Goal: Transaction & Acquisition: Book appointment/travel/reservation

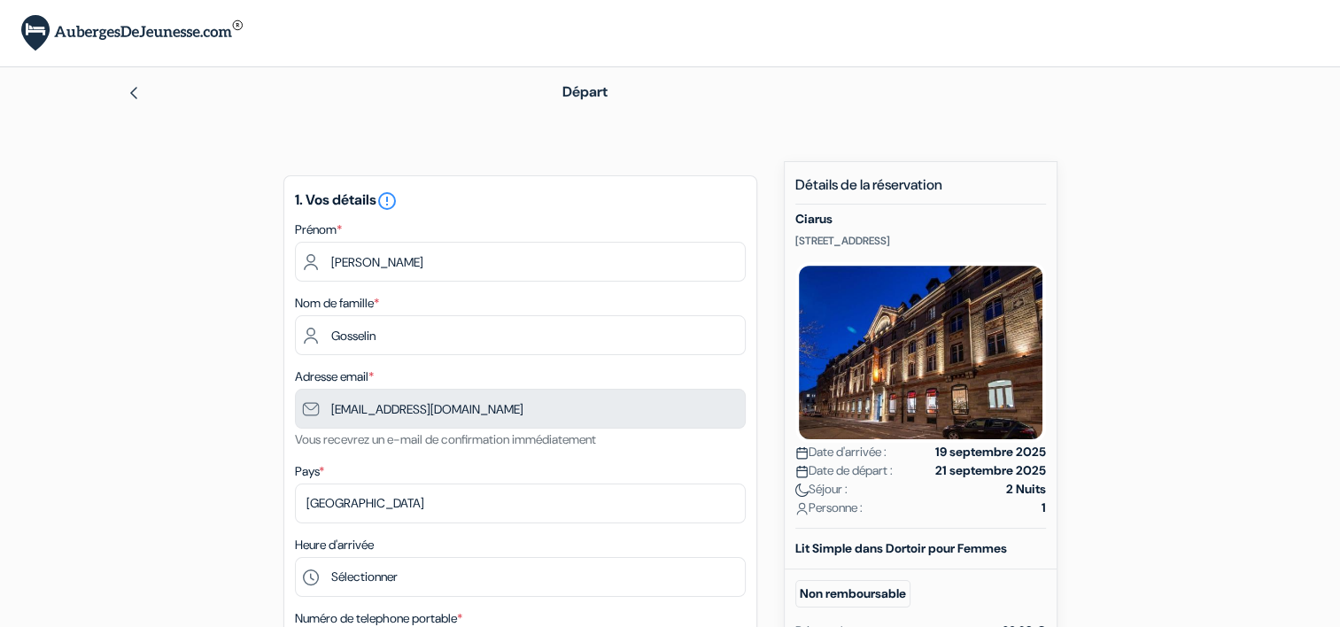
type input "6 29 23 58 23"
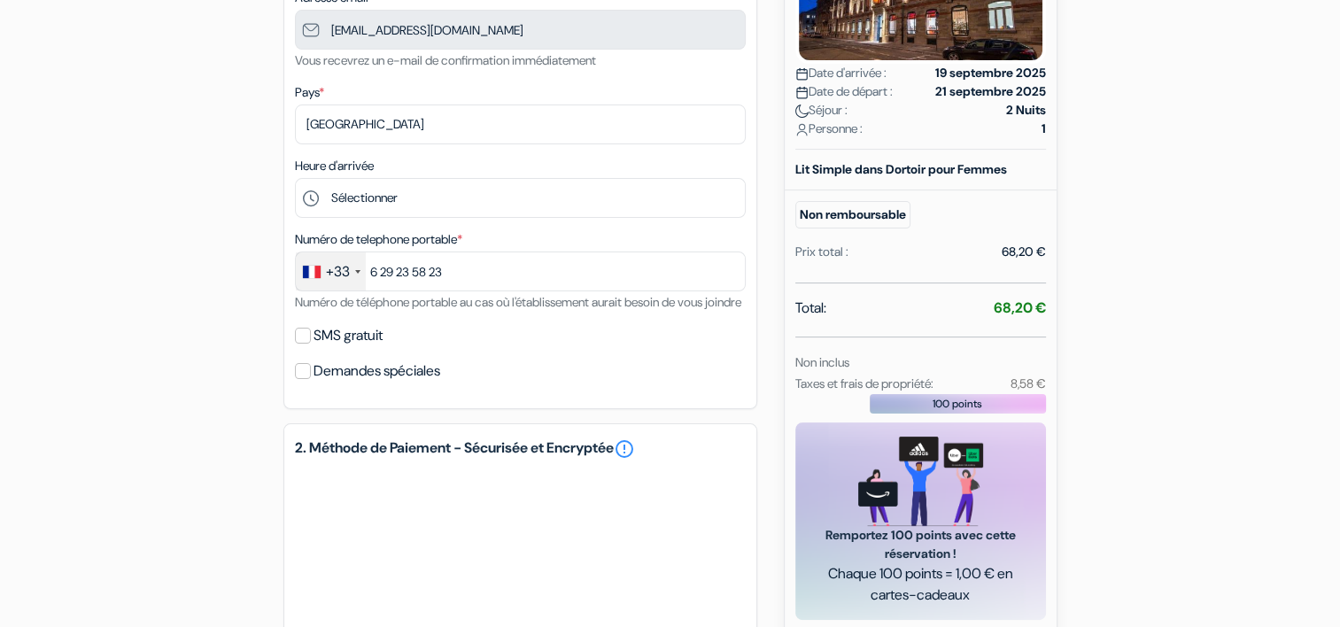
scroll to position [382, 0]
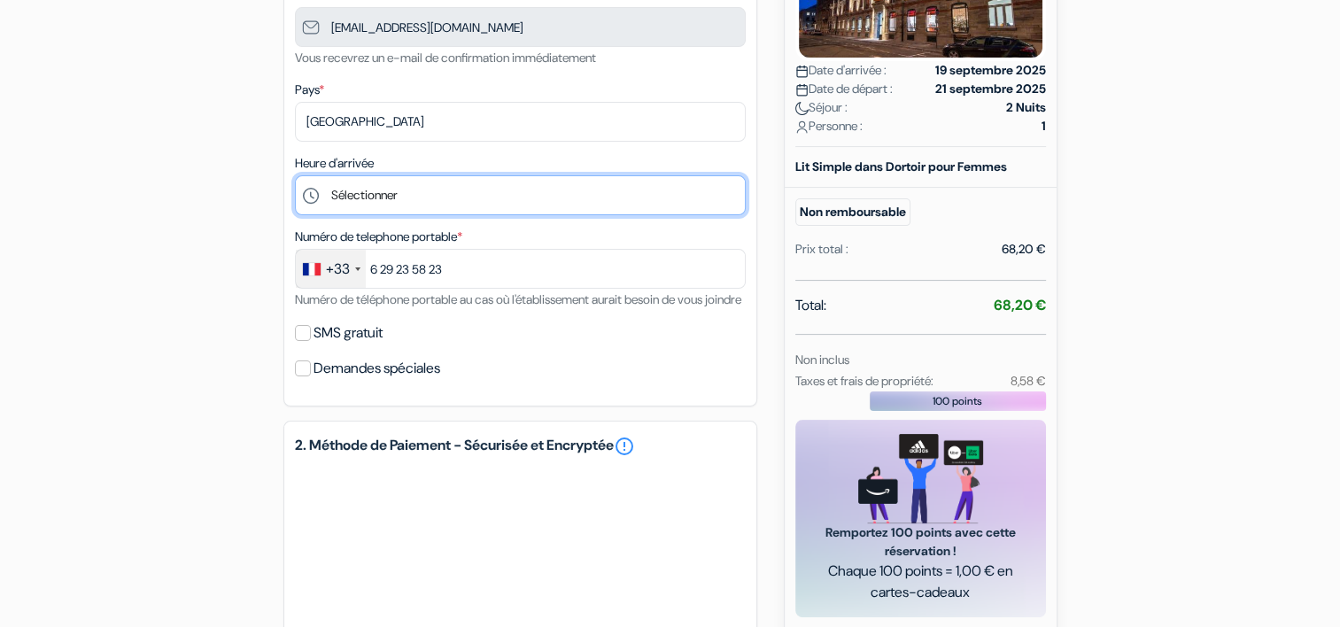
click at [395, 197] on select "Sélectionner 15:00 16:00 17:00 18:00 19:00 20:00 21:00 22:00 23:00 0:00" at bounding box center [520, 195] width 451 height 40
select select "22"
click at [295, 176] on select "Sélectionner 15:00 16:00 17:00 18:00 19:00 20:00 21:00 22:00 23:00 0:00" at bounding box center [520, 195] width 451 height 40
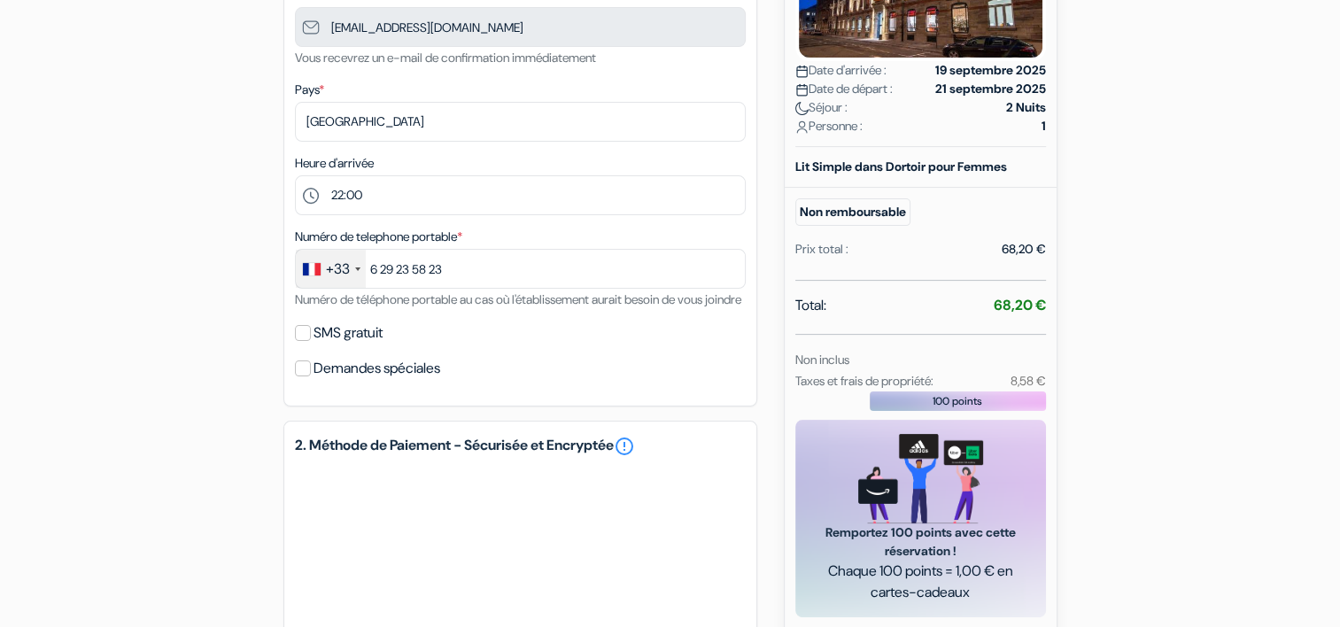
click at [171, 268] on div "add_box [GEOGRAPHIC_DATA] [STREET_ADDRESS] Détails de l'établissement X" at bounding box center [670, 312] width 1169 height 1067
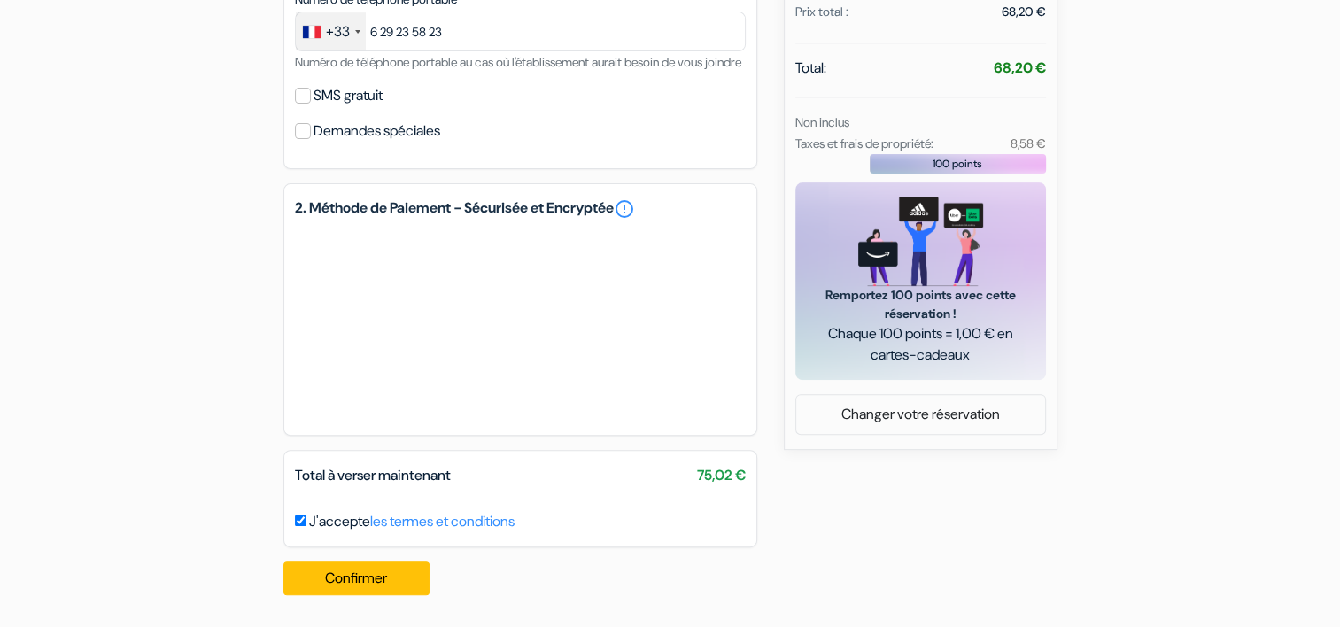
scroll to position [641, 0]
click at [211, 347] on div "add_box [GEOGRAPHIC_DATA] [STREET_ADDRESS] Détails de l'établissement X" at bounding box center [670, 75] width 1169 height 1067
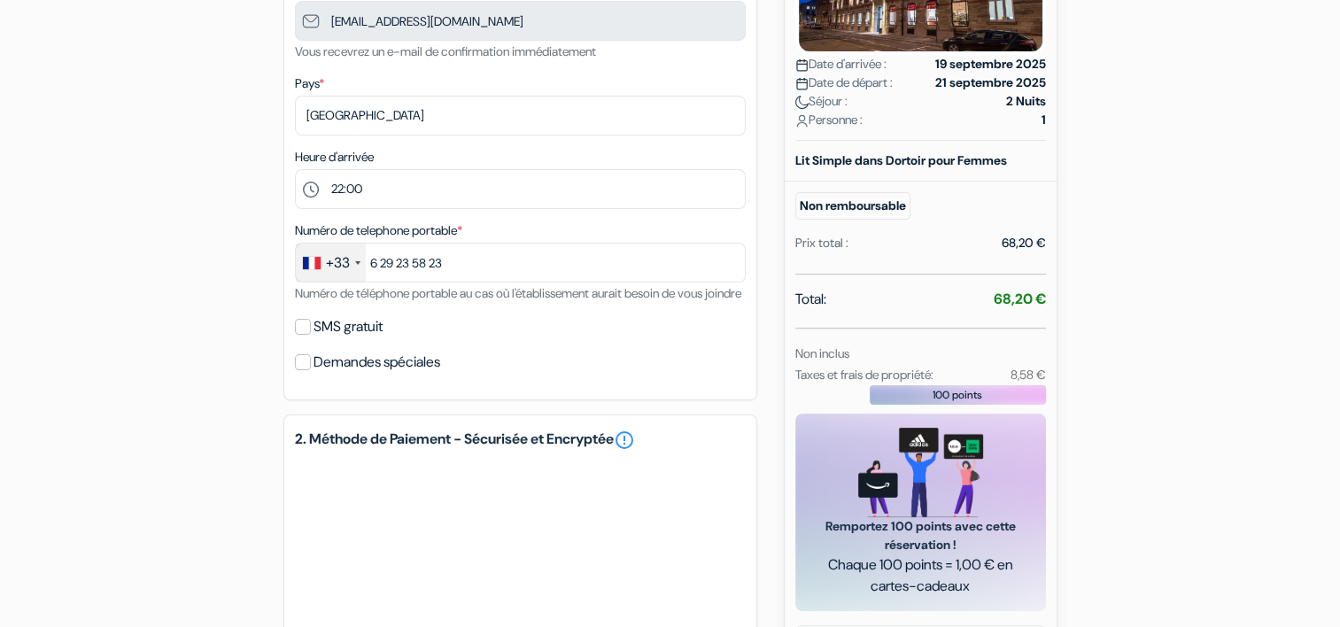
scroll to position [333, 0]
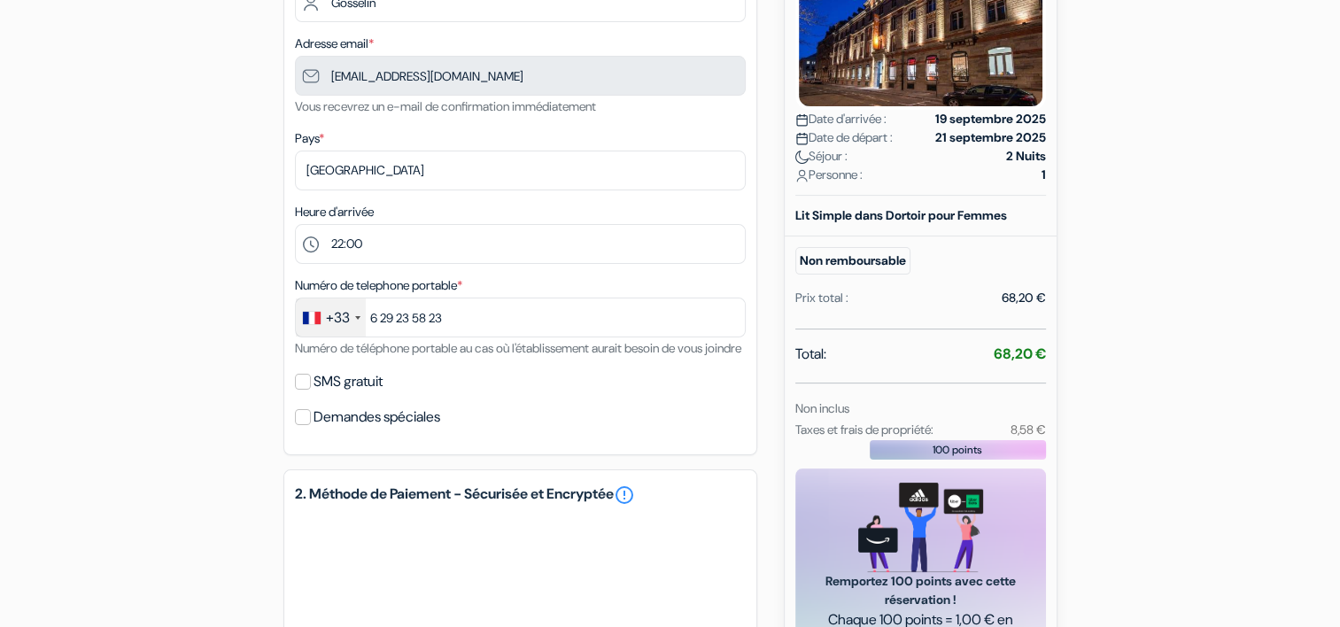
click at [1282, 330] on form "Départ add_box [GEOGRAPHIC_DATA] [STREET_ADDRESS] Ciarus no_plan" at bounding box center [670, 292] width 1340 height 1117
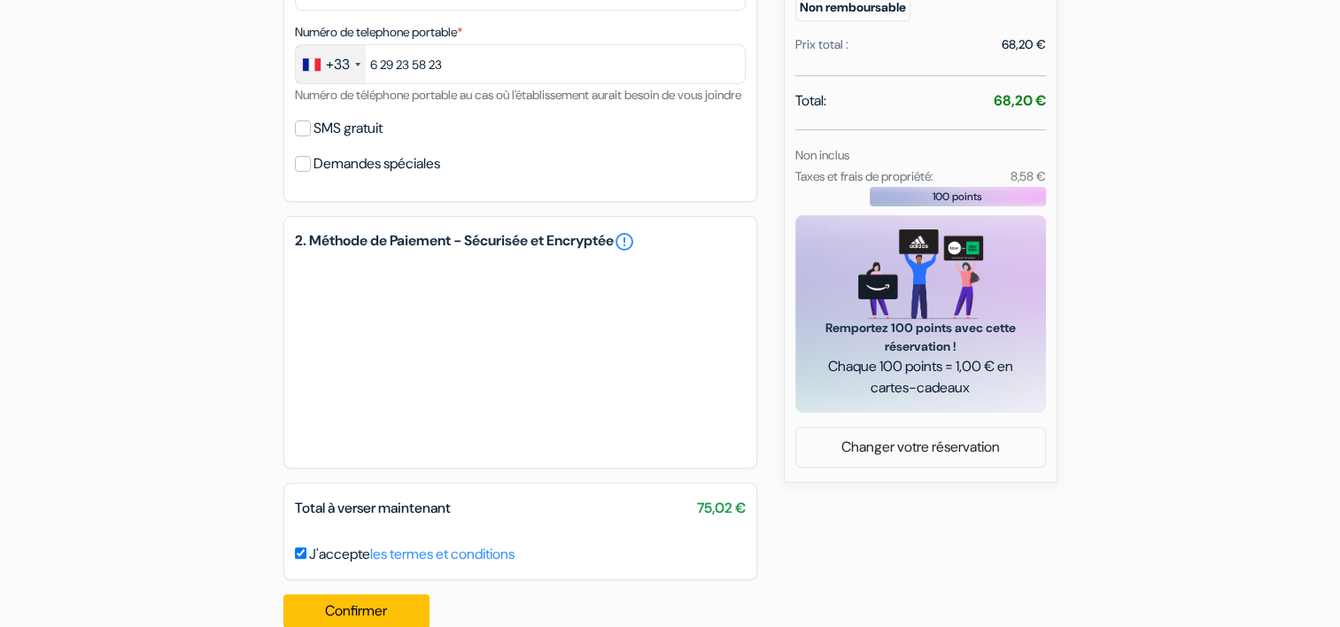
scroll to position [641, 0]
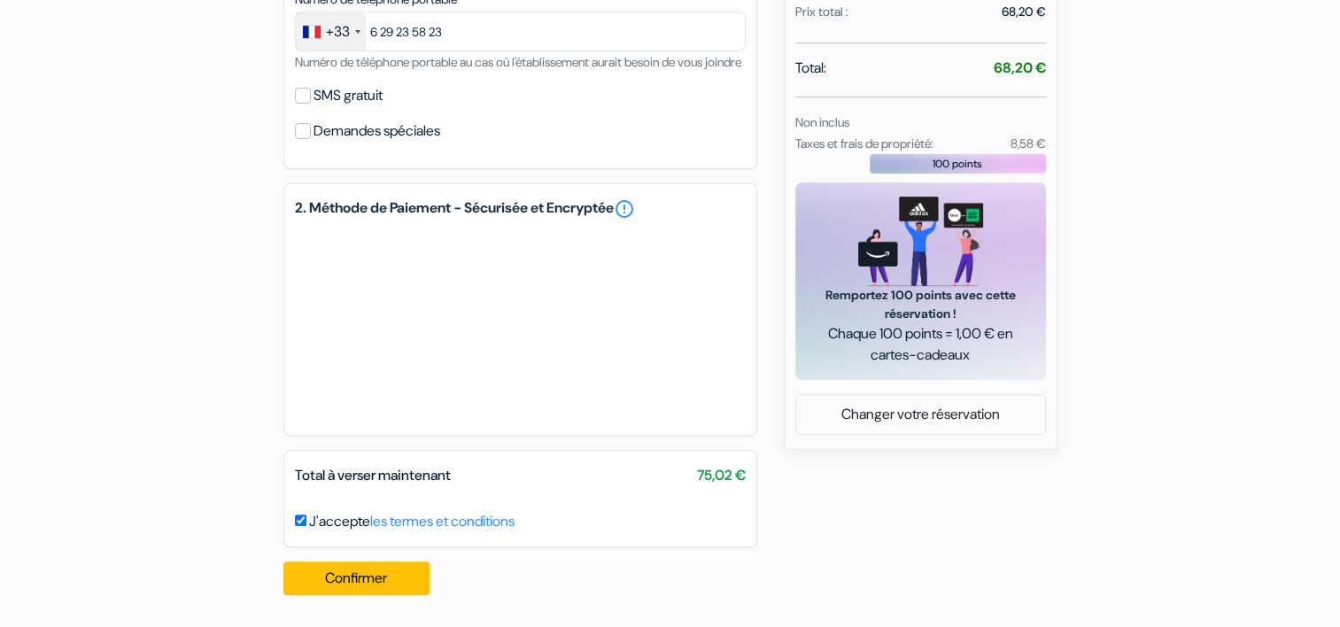
click at [370, 601] on div "Confirmer Loading... Traitement de la demande..." at bounding box center [362, 578] width 158 height 62
click at [356, 588] on button "Confirmer Loading..." at bounding box center [356, 579] width 147 height 34
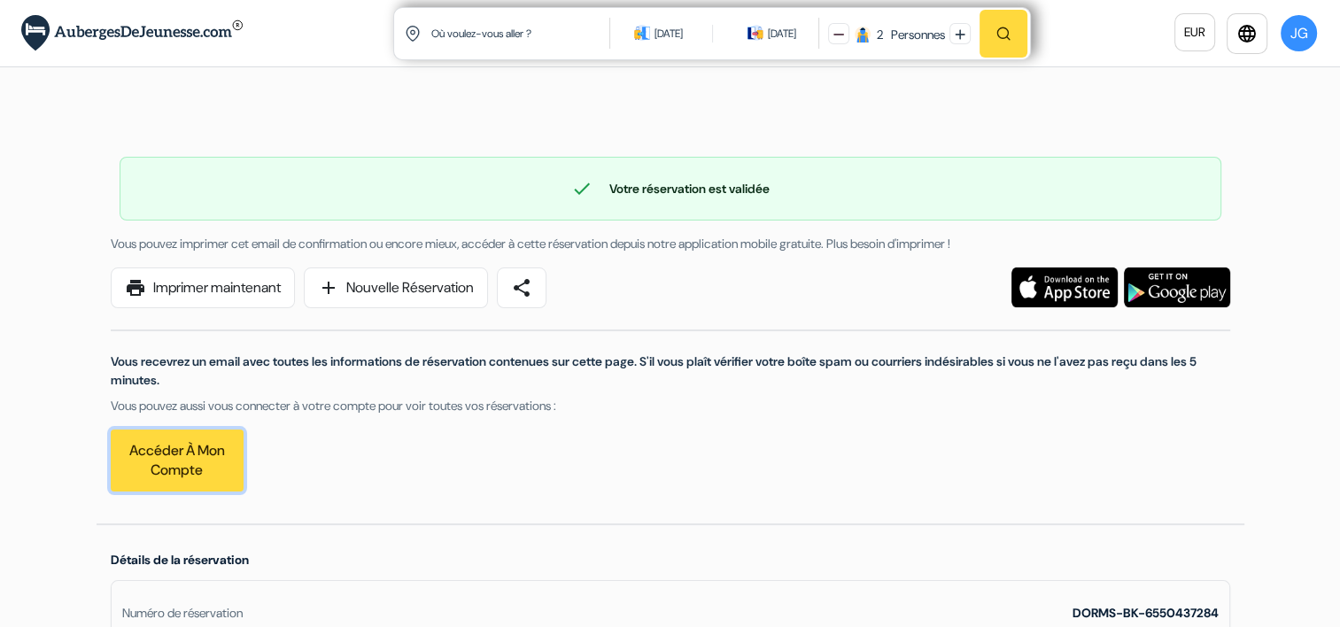
click at [209, 468] on link "Accéder à mon compte" at bounding box center [177, 461] width 133 height 62
